Goal: Task Accomplishment & Management: Use online tool/utility

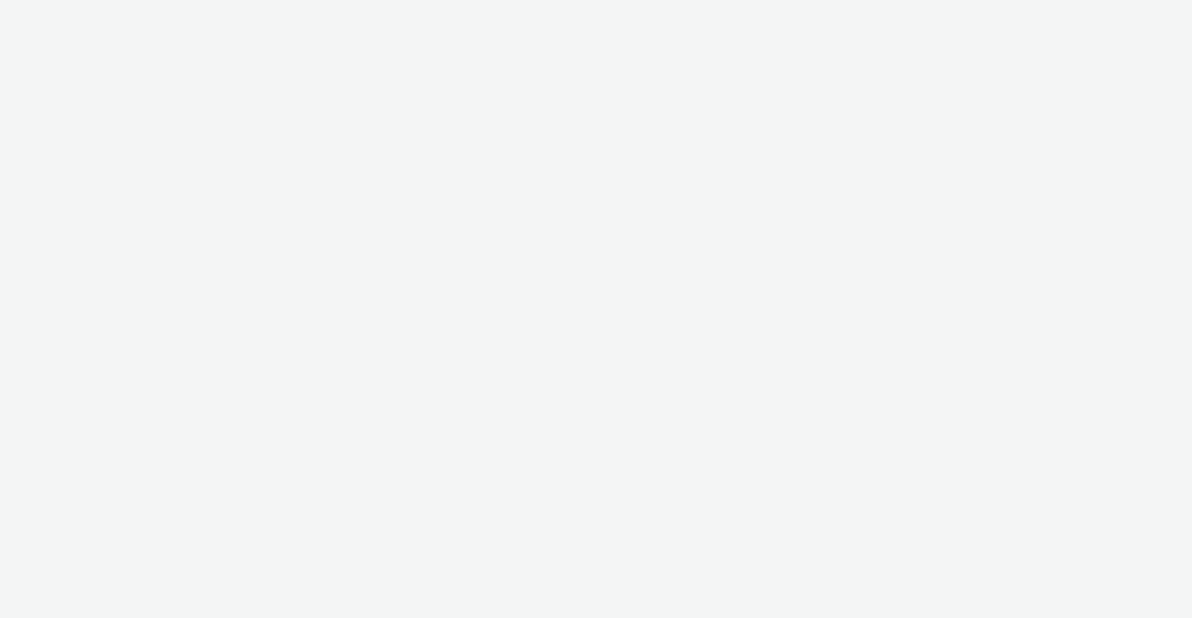
select select "2fc77e36-bb93-4aa3-9dff-dcb08e02eac6"
select select "2405a9d4-3350-4458-8d06-44f78962fa76"
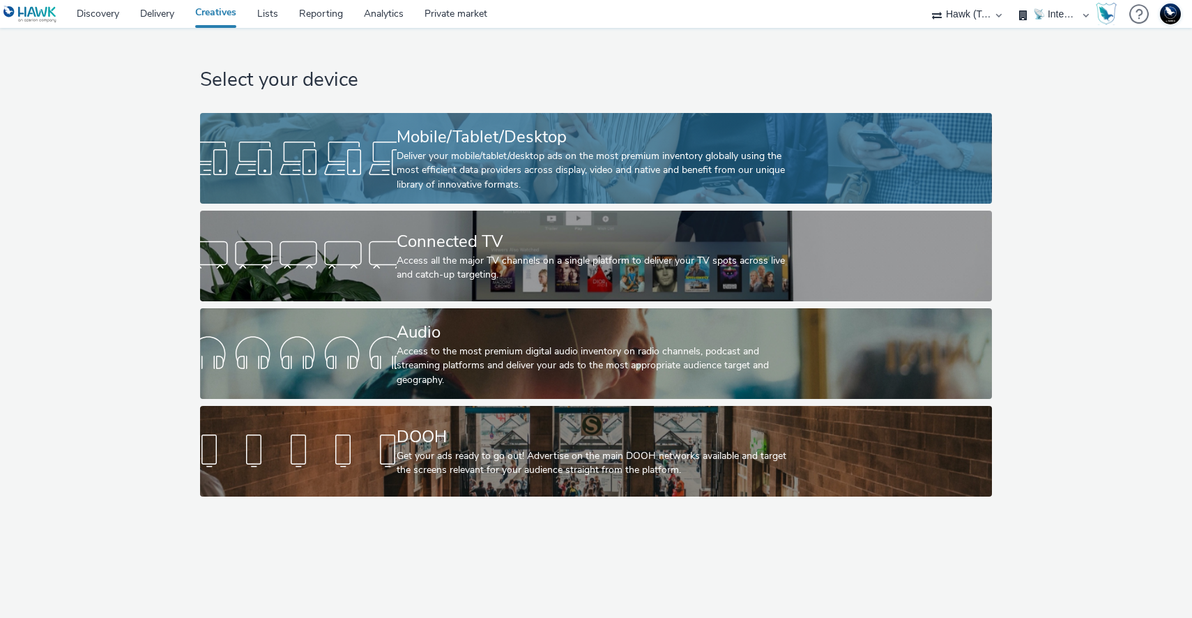
click at [373, 191] on link "Mobile/Tablet/Desktop Deliver your mobile/tablet/desktop ads on the most premiu…" at bounding box center [595, 158] width 791 height 91
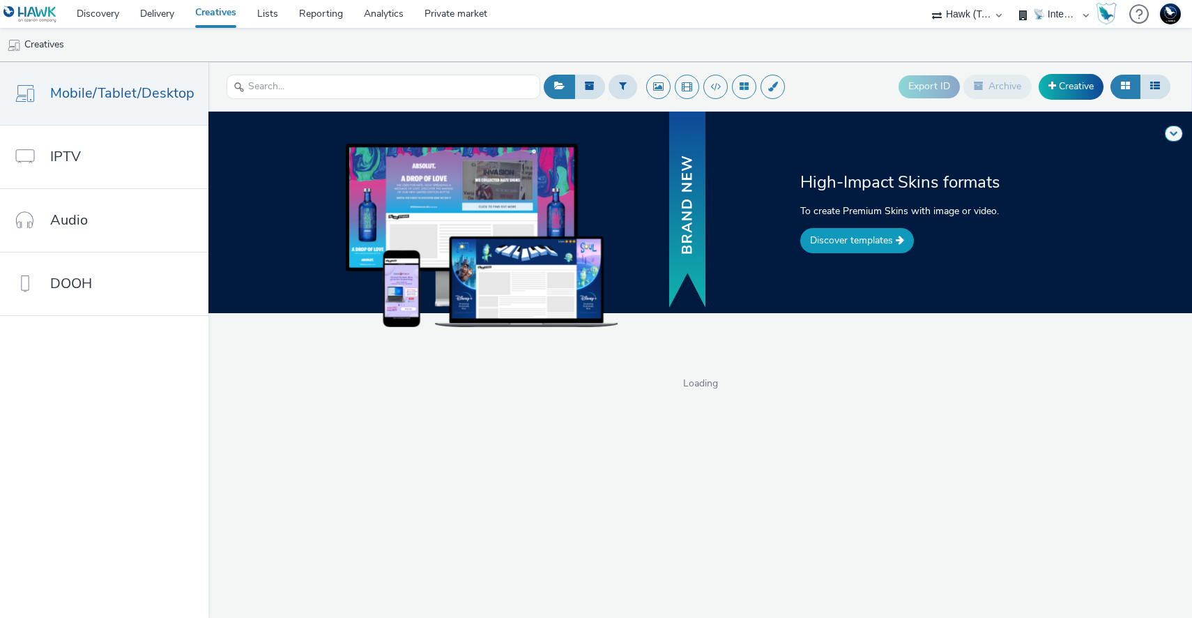
click at [855, 235] on link "Discover templates" at bounding box center [857, 240] width 114 height 25
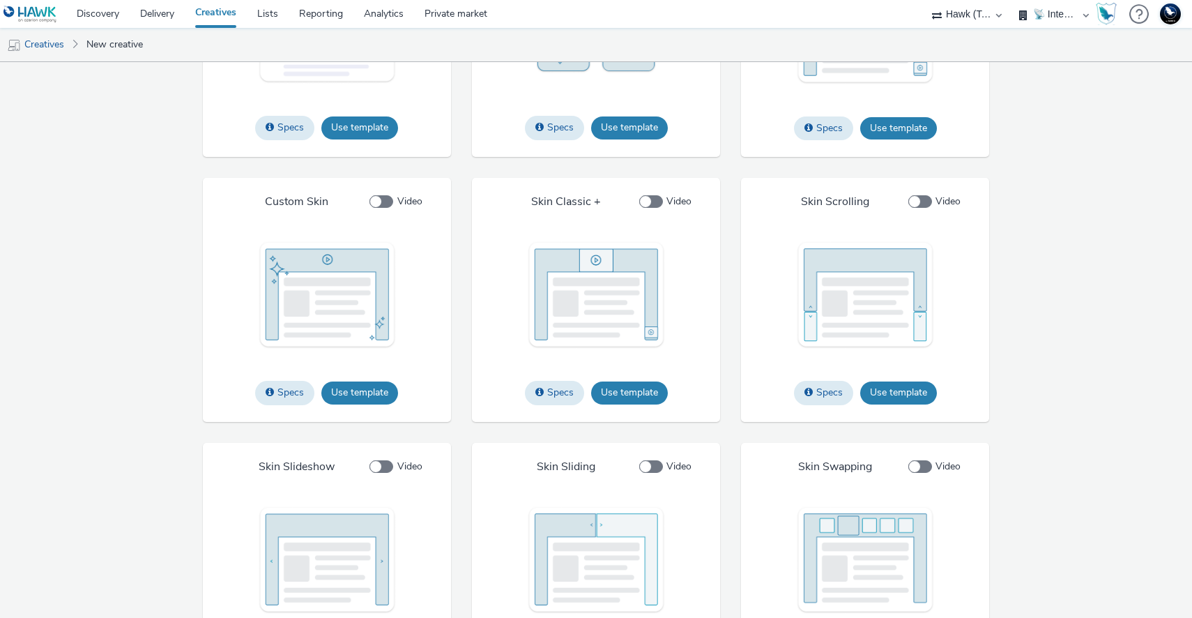
scroll to position [2081, 0]
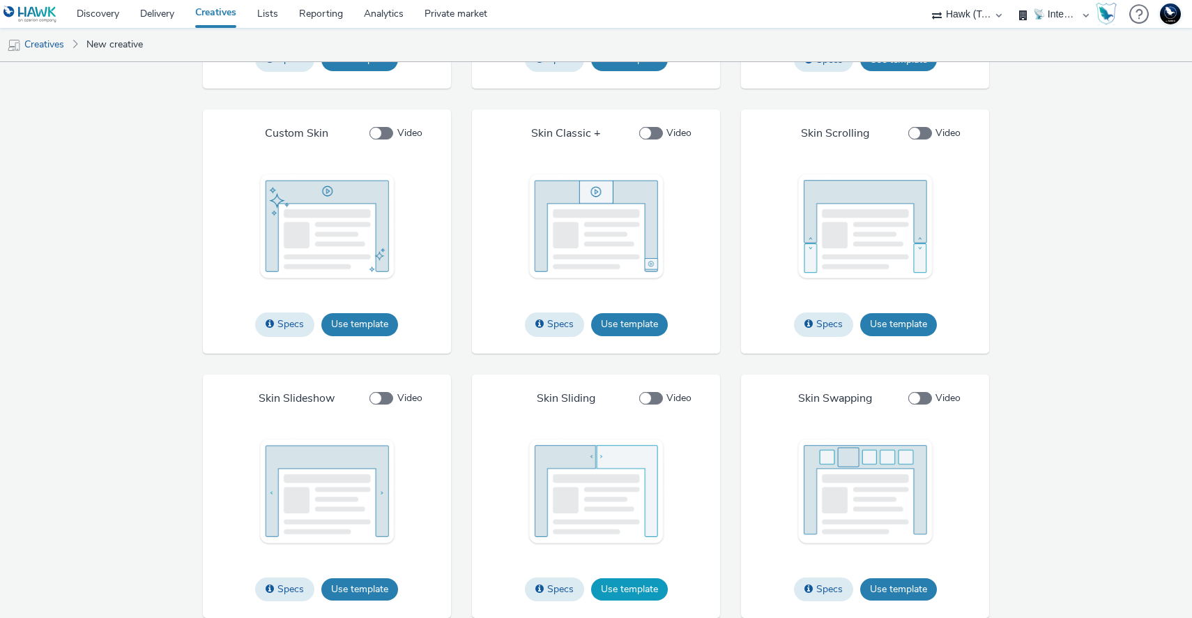
click at [629, 581] on button "Use template" at bounding box center [629, 589] width 77 height 22
